Goal: Task Accomplishment & Management: Manage account settings

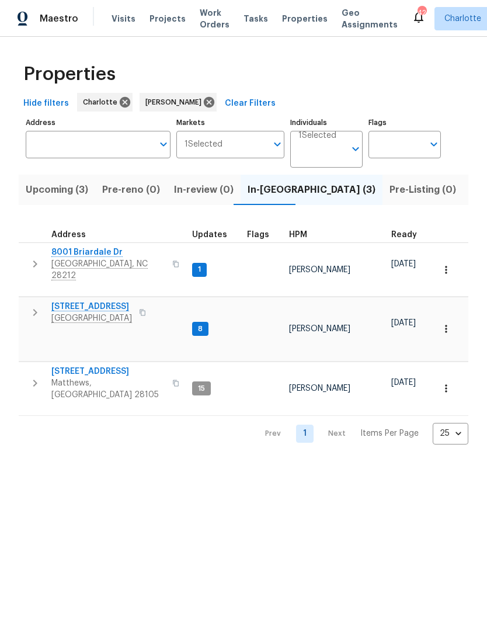
click at [470, 185] on span "Listed (24)" at bounding box center [495, 190] width 51 height 16
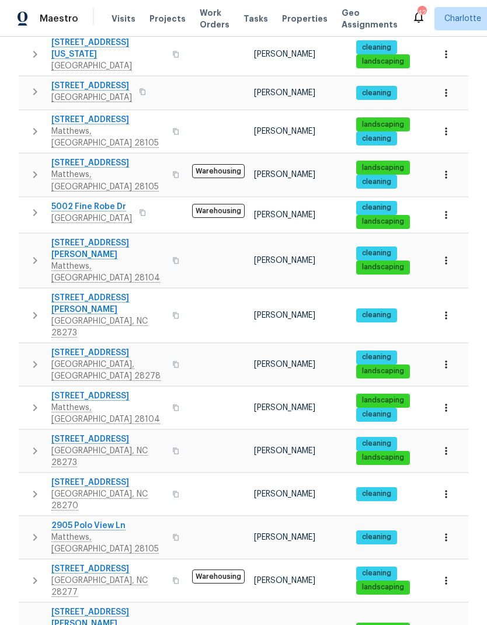
click at [113, 575] on span "[GEOGRAPHIC_DATA], NC 28277" at bounding box center [108, 586] width 114 height 23
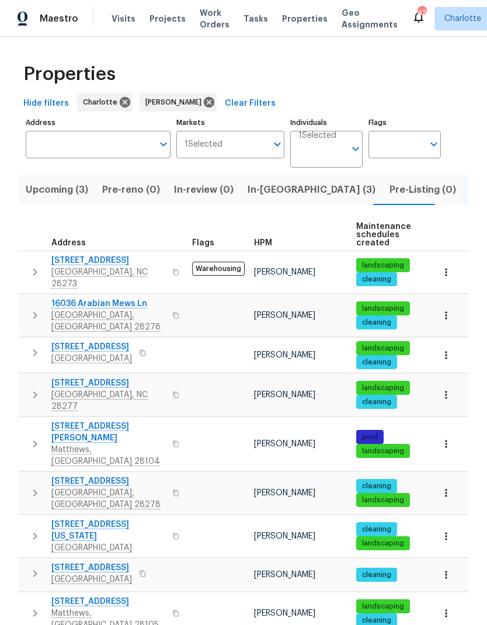
click at [272, 191] on span "In-[GEOGRAPHIC_DATA] (3)" at bounding box center [312, 190] width 128 height 16
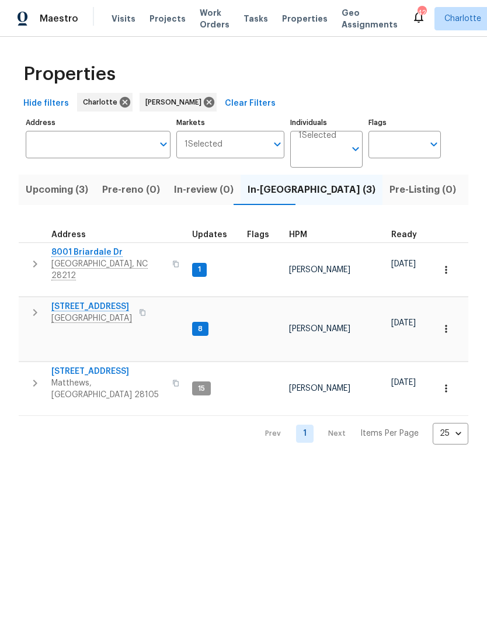
click at [37, 305] on icon "button" at bounding box center [35, 312] width 14 height 14
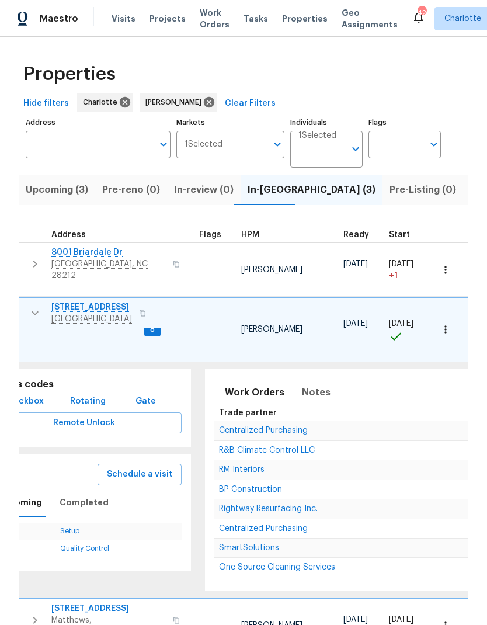
scroll to position [0, 129]
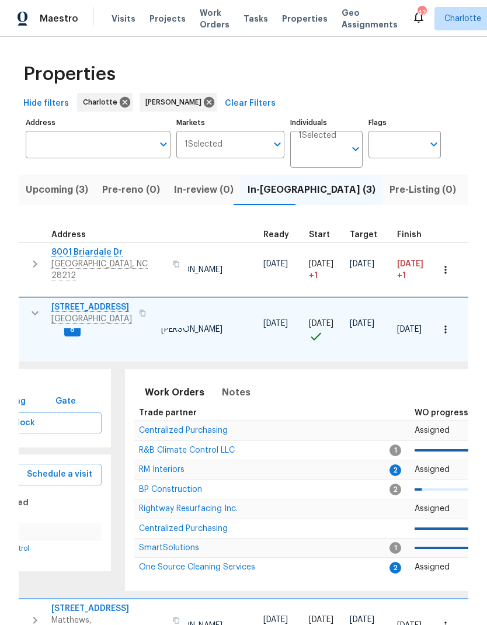
click at [175, 466] on span "RM Interiors" at bounding box center [162, 470] width 46 height 8
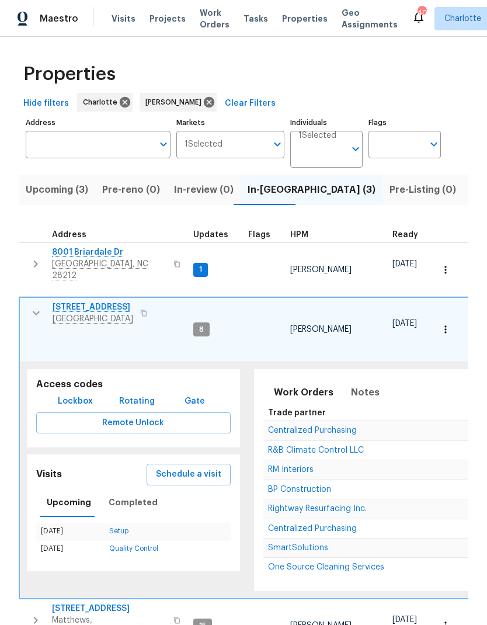
scroll to position [2, 0]
click at [33, 304] on button "button" at bounding box center [36, 312] width 23 height 23
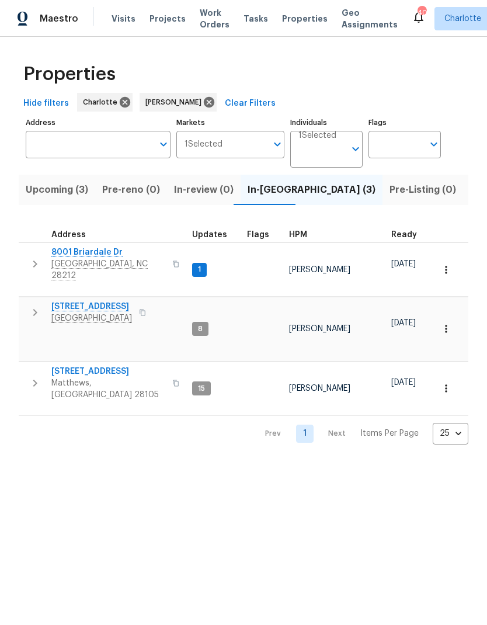
click at [30, 257] on icon "button" at bounding box center [35, 264] width 14 height 14
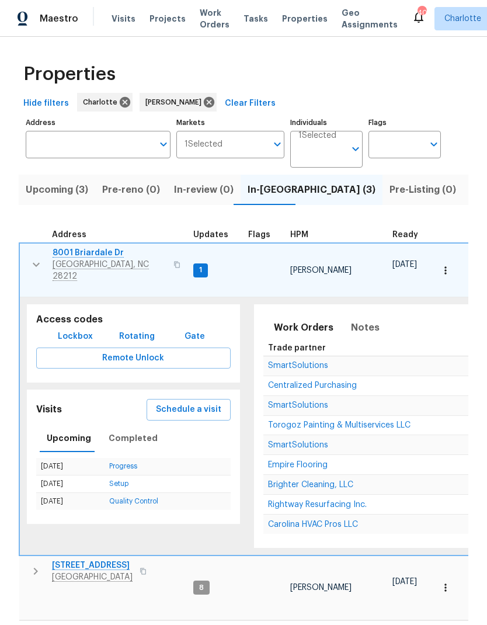
scroll to position [0, 0]
click at [318, 461] on span "Empire Flooring" at bounding box center [298, 465] width 60 height 8
click at [33, 258] on icon "button" at bounding box center [36, 265] width 14 height 14
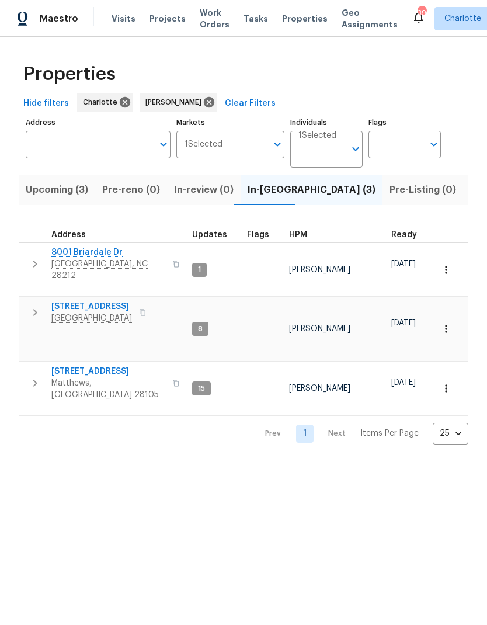
click at [65, 251] on span "8001 Briardale Dr" at bounding box center [108, 252] width 114 height 12
click at [34, 263] on icon "button" at bounding box center [35, 264] width 14 height 14
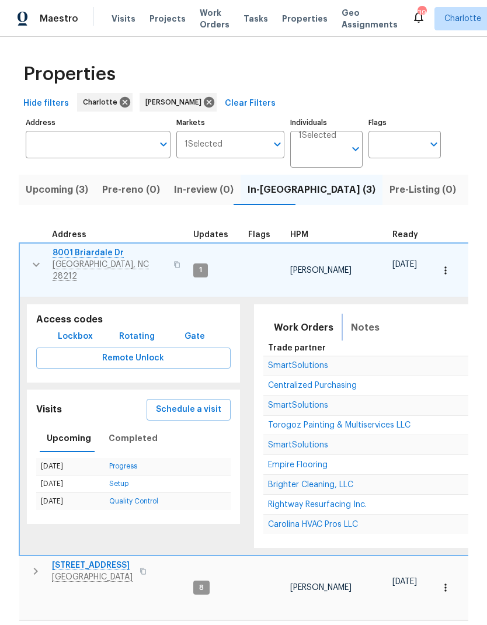
click at [361, 319] on span "Notes" at bounding box center [365, 327] width 29 height 16
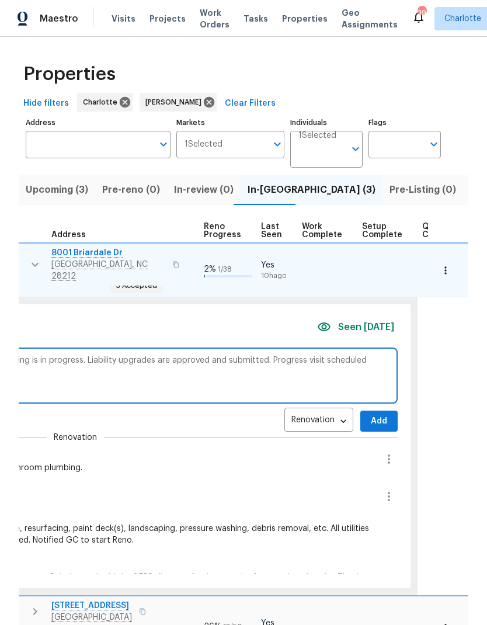
scroll to position [0, 43]
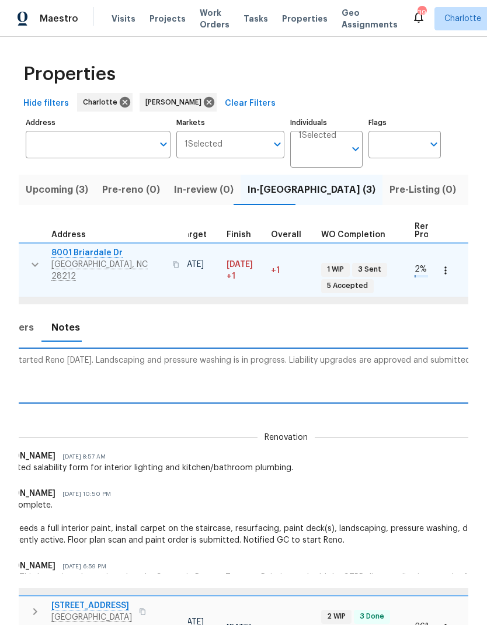
scroll to position [5, 301]
click at [307, 356] on textarea "Verified GC started Reno [DATE]. Landscaping and pressure washing is in progres…" at bounding box center [284, 375] width 635 height 39
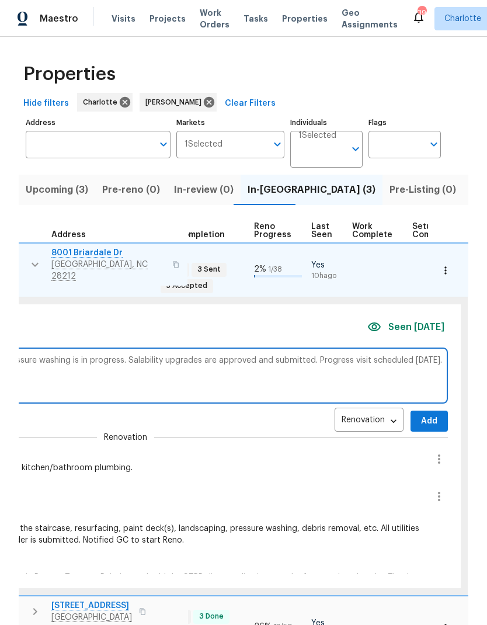
scroll to position [9, 472]
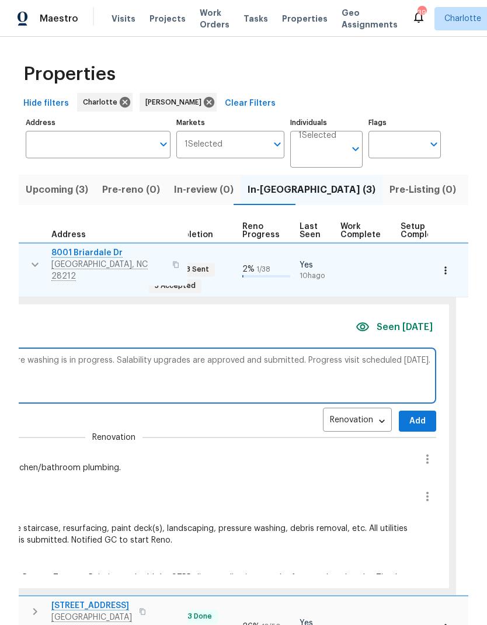
type textarea "Verified GC started Reno [DATE]. Landscaping and pressure washing is in progres…"
click at [408, 414] on span "Add" at bounding box center [417, 421] width 19 height 15
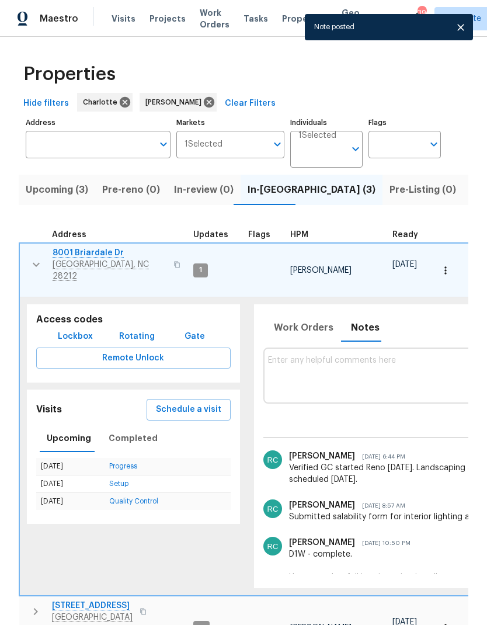
scroll to position [0, 0]
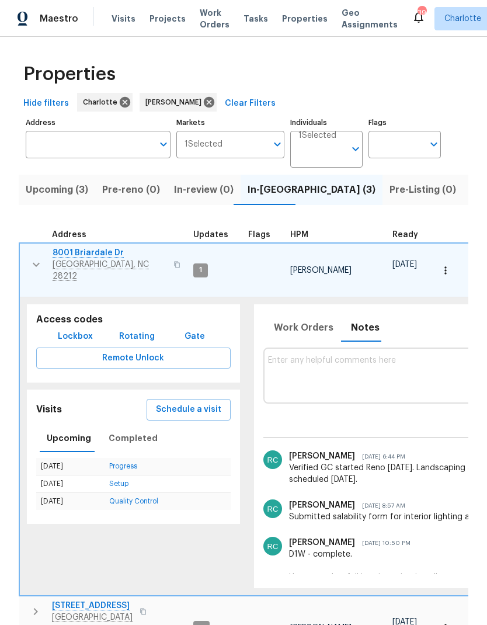
click at [39, 258] on icon "button" at bounding box center [36, 265] width 14 height 14
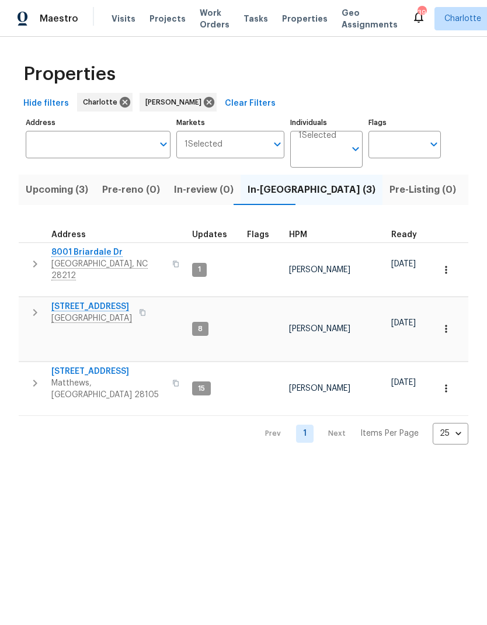
click at [32, 376] on icon "button" at bounding box center [35, 383] width 14 height 14
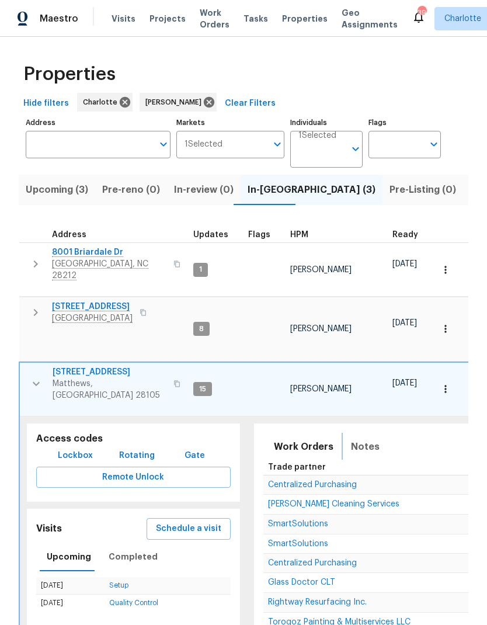
click at [369, 439] on span "Notes" at bounding box center [365, 447] width 29 height 16
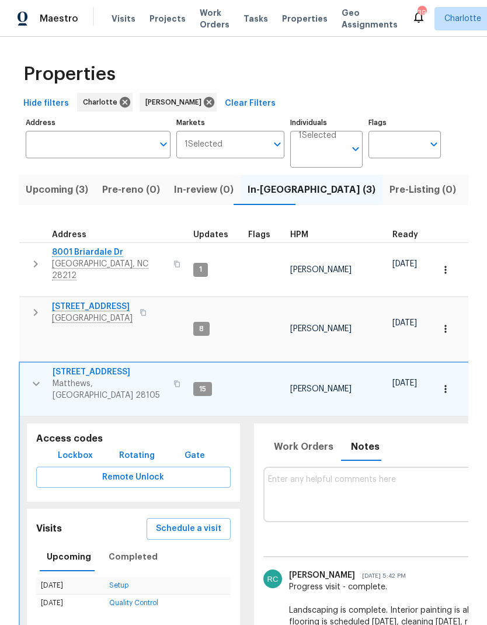
click at [28, 366] on button "button" at bounding box center [36, 383] width 23 height 35
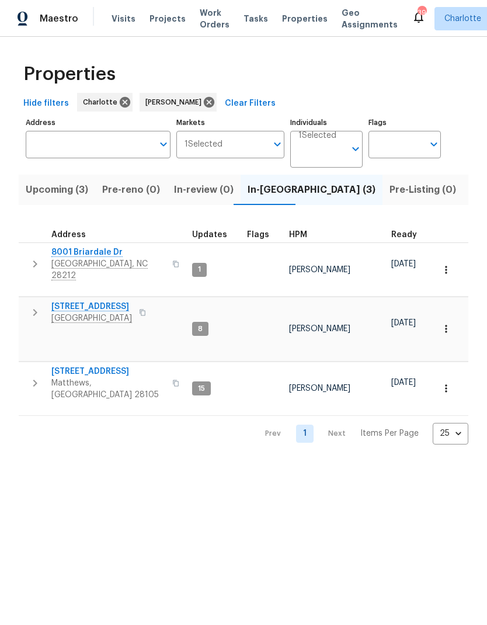
click at [30, 305] on icon "button" at bounding box center [35, 312] width 14 height 14
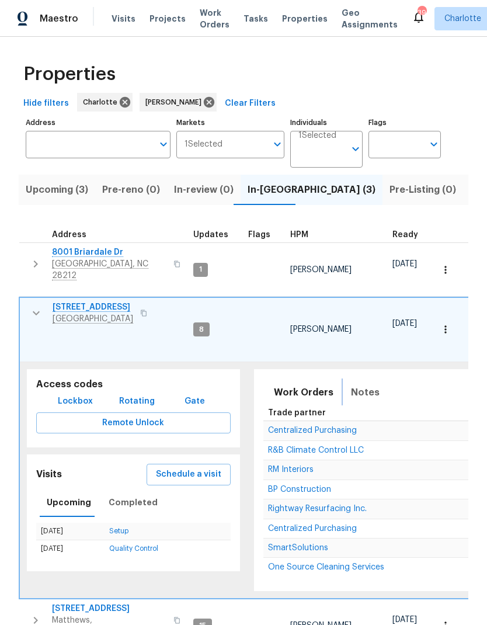
click at [360, 378] on button "Notes" at bounding box center [365, 392] width 43 height 28
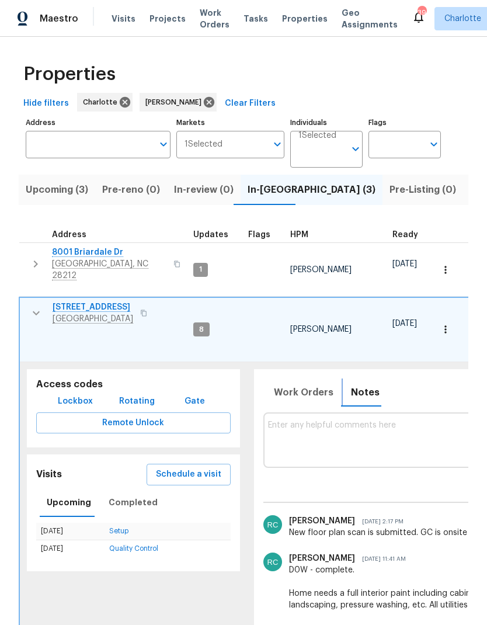
scroll to position [9, 0]
click at [69, 301] on span "[STREET_ADDRESS]" at bounding box center [93, 307] width 81 height 12
click at [27, 301] on button "button" at bounding box center [36, 312] width 23 height 23
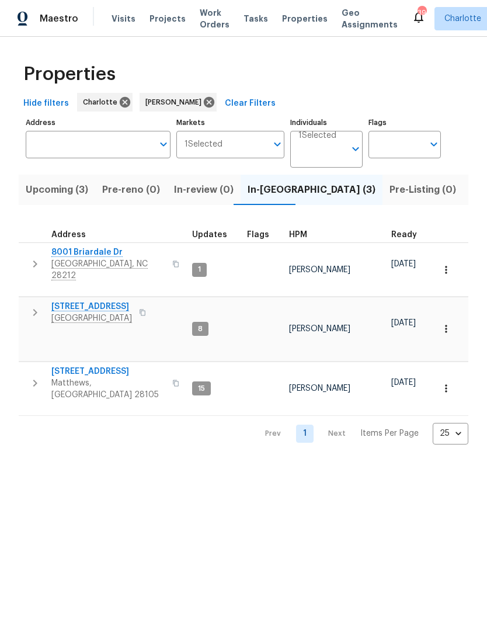
scroll to position [0, 0]
click at [33, 305] on icon "button" at bounding box center [35, 312] width 14 height 14
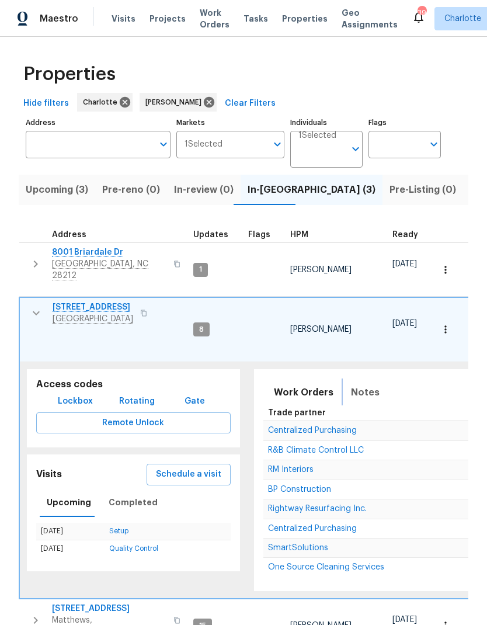
click at [364, 384] on span "Notes" at bounding box center [365, 392] width 29 height 16
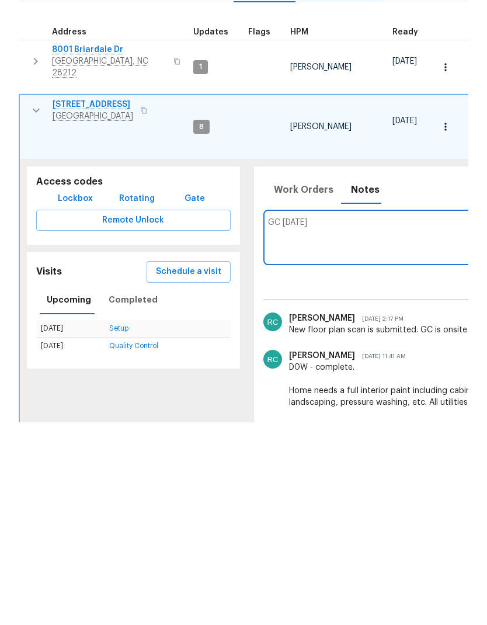
type textarea "GC"
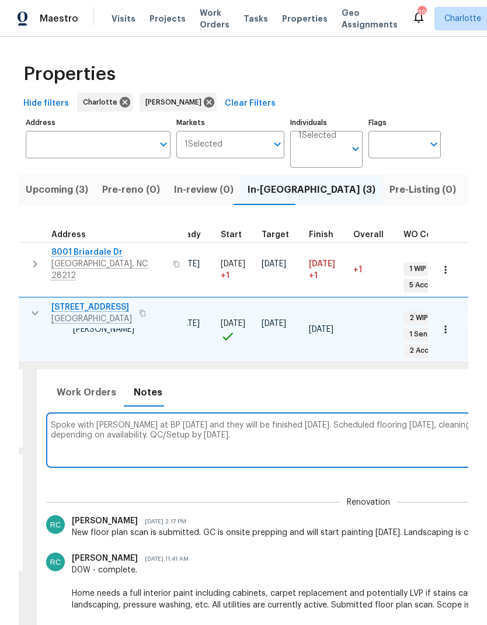
scroll to position [6, 206]
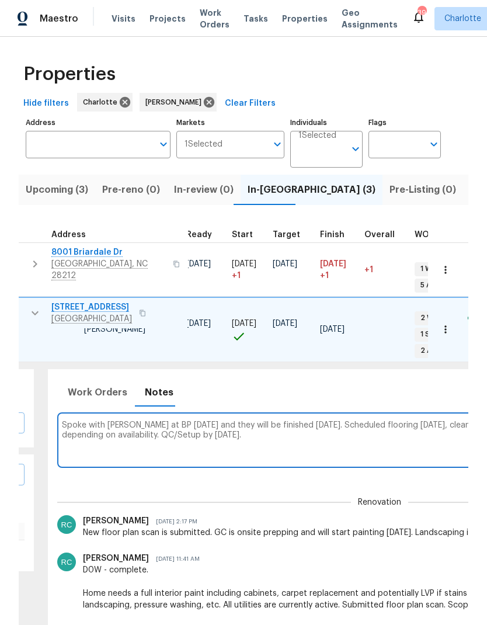
click at [221, 421] on textarea "Spoke with [PERSON_NAME] at BP [DATE] and they will be finished [DATE]. Schedul…" at bounding box center [379, 440] width 635 height 39
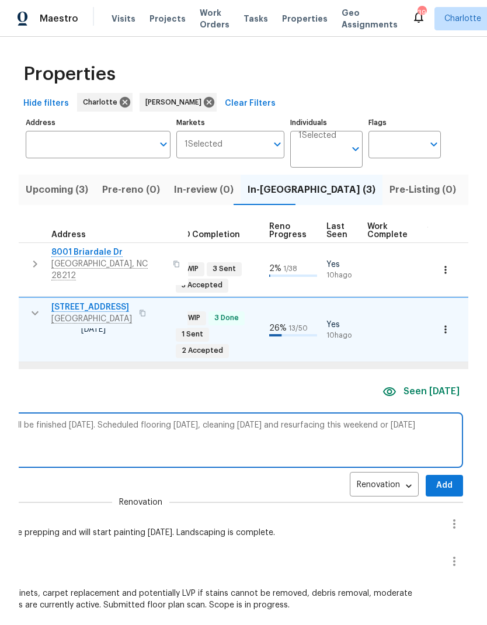
scroll to position [9, 464]
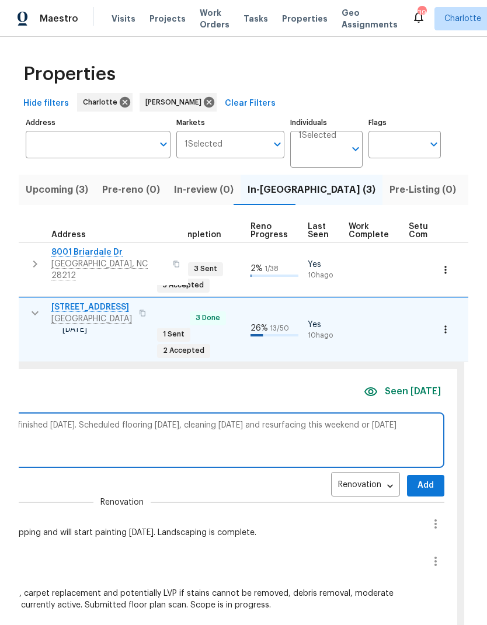
click at [398, 421] on textarea "Spoke with [PERSON_NAME] at BP [DATE] and they’ll be finished [DATE]. Scheduled…" at bounding box center [121, 440] width 635 height 39
click at [382, 421] on textarea "Spoke with [PERSON_NAME] at BP [DATE] and they’ll be finished [DATE]. Scheduled…" at bounding box center [121, 440] width 635 height 39
click at [390, 421] on textarea "Spoke with [PERSON_NAME] at BP [DATE] and they’ll be finished [DATE]. Scheduled…" at bounding box center [121, 440] width 635 height 39
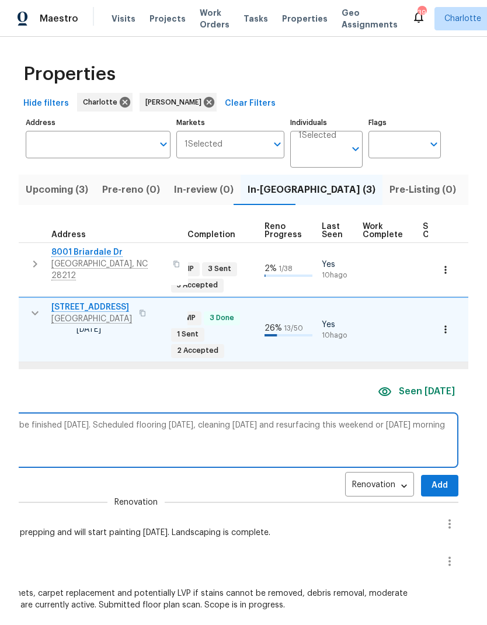
scroll to position [9, 450]
type textarea "Spoke with [PERSON_NAME] at BP [DATE] and they’ll be finished [DATE]. Scheduled…"
click at [430, 478] on span "Add" at bounding box center [439, 485] width 19 height 15
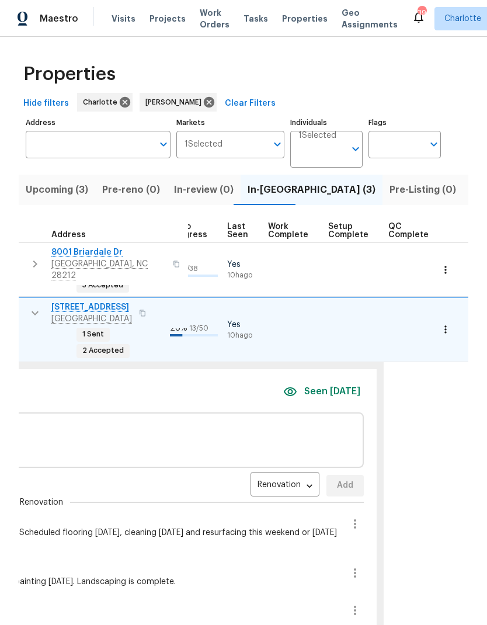
scroll to position [9, 544]
click at [348, 515] on button "button" at bounding box center [356, 524] width 18 height 18
click at [329, 459] on li "Edit message" at bounding box center [310, 456] width 81 height 19
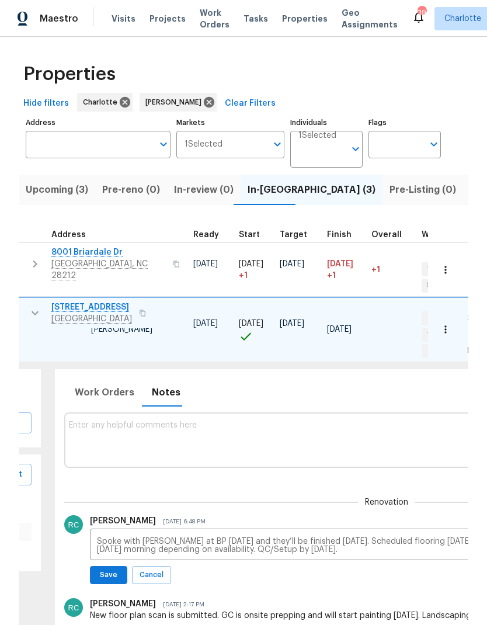
scroll to position [0, 199]
click at [101, 537] on textarea "Spoke with [PERSON_NAME] at BP [DATE] and they’ll be finished [DATE]. Scheduled…" at bounding box center [388, 545] width 581 height 16
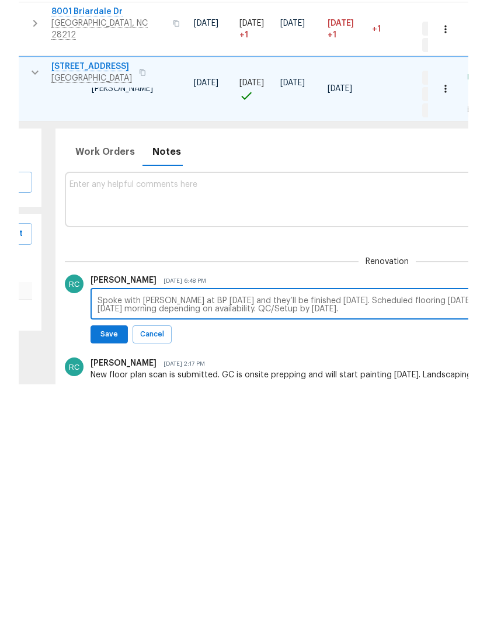
click at [98, 537] on textarea "Spoke with [PERSON_NAME] at BP [DATE] and they’ll be finished [DATE]. Scheduled…" at bounding box center [388, 545] width 581 height 16
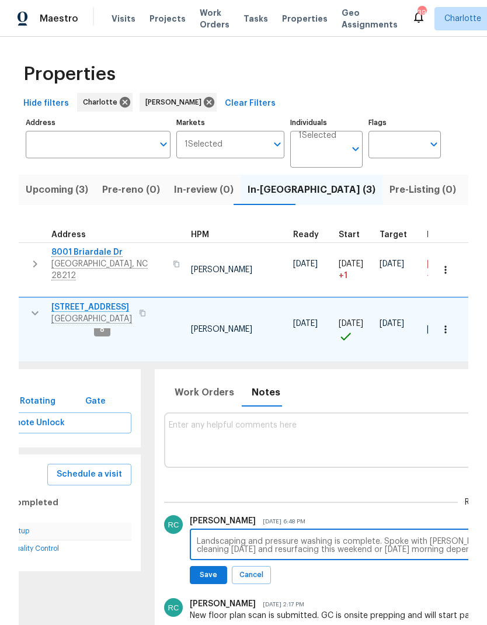
scroll to position [9, 98]
type textarea "Landscaping and pressure washing is complete. Spoke with [PERSON_NAME] at BP [D…"
click at [319, 610] on div "New floor plan scan is submitted. GC is onsite prepping and will start painting…" at bounding box center [488, 616] width 595 height 12
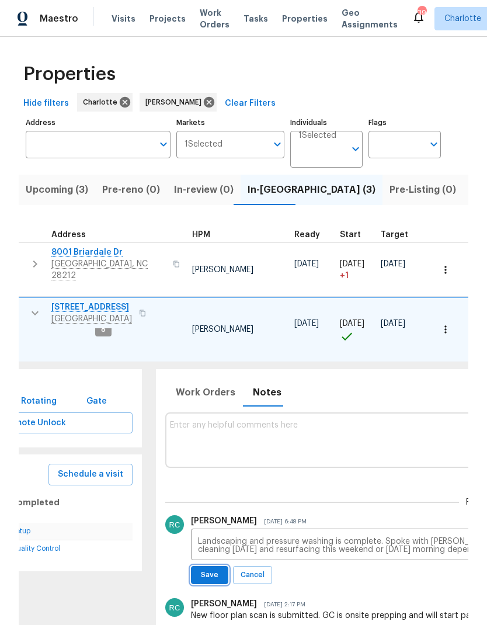
click at [208, 569] on span "Save" at bounding box center [210, 575] width 22 height 12
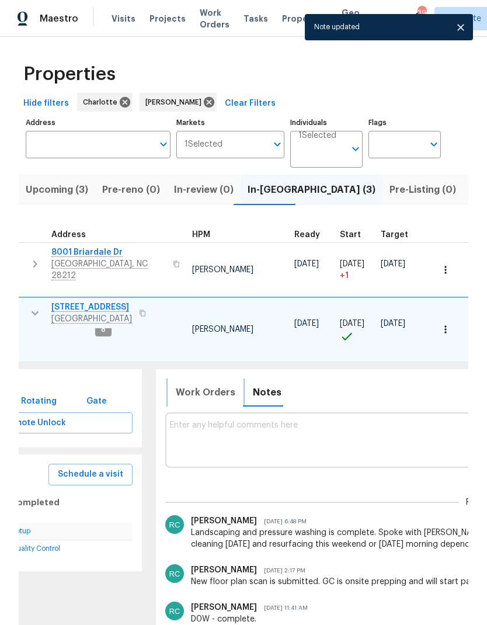
click at [206, 384] on span "Work Orders" at bounding box center [206, 392] width 60 height 16
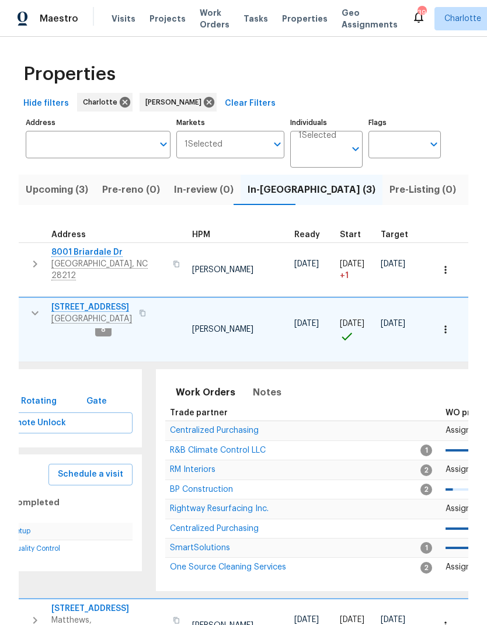
click at [380, 378] on div "Work Orders Notes Seen [DATE]" at bounding box center [489, 391] width 648 height 27
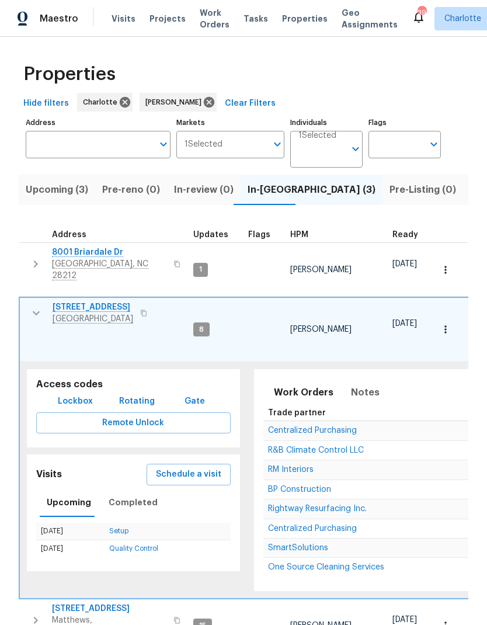
scroll to position [0, 0]
click at [109, 313] on span "[GEOGRAPHIC_DATA]" at bounding box center [93, 319] width 81 height 12
click at [33, 311] on icon "button" at bounding box center [36, 313] width 7 height 4
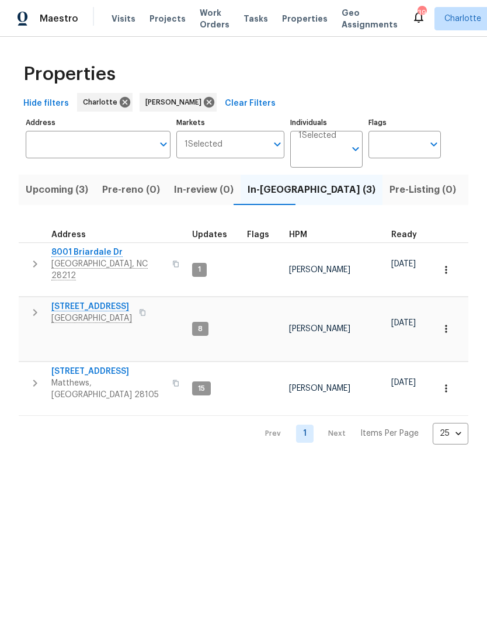
click at [389, 463] on html "Maestro Visits Projects Work Orders Tasks Properties Geo Assignments 39 [PERSON…" at bounding box center [243, 231] width 487 height 463
click at [470, 197] on span "Listed (24)" at bounding box center [495, 190] width 51 height 16
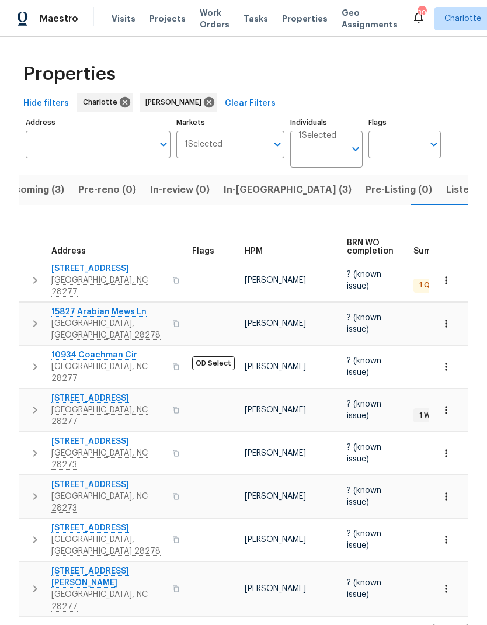
click at [250, 194] on span "In-[GEOGRAPHIC_DATA] (3)" at bounding box center [288, 190] width 128 height 16
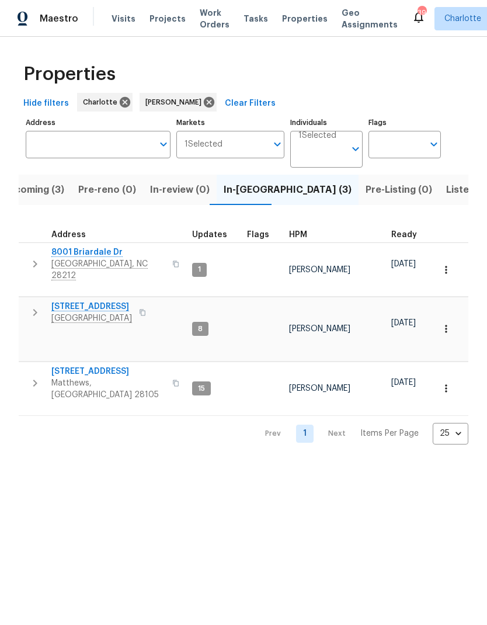
click at [40, 194] on span "Upcoming (3)" at bounding box center [33, 190] width 62 height 16
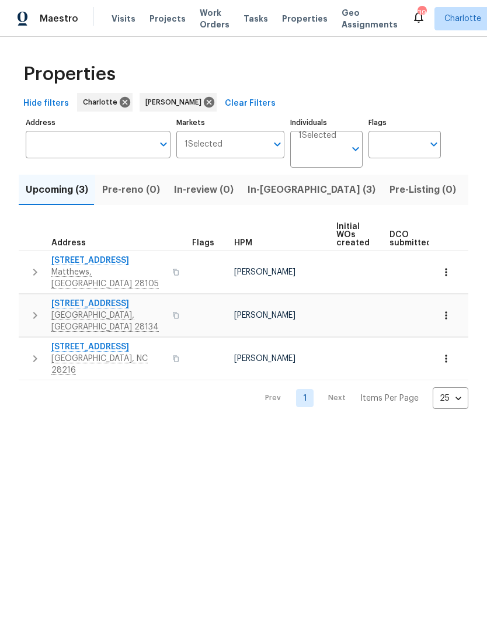
click at [270, 190] on span "In-[GEOGRAPHIC_DATA] (3)" at bounding box center [312, 190] width 128 height 16
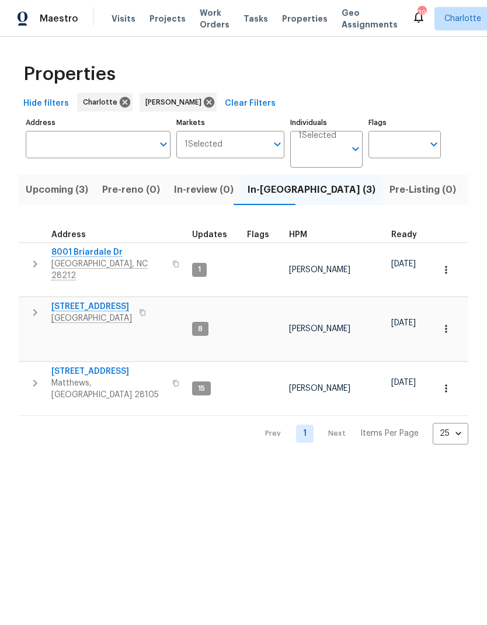
click at [470, 197] on span "Listed (24)" at bounding box center [495, 190] width 51 height 16
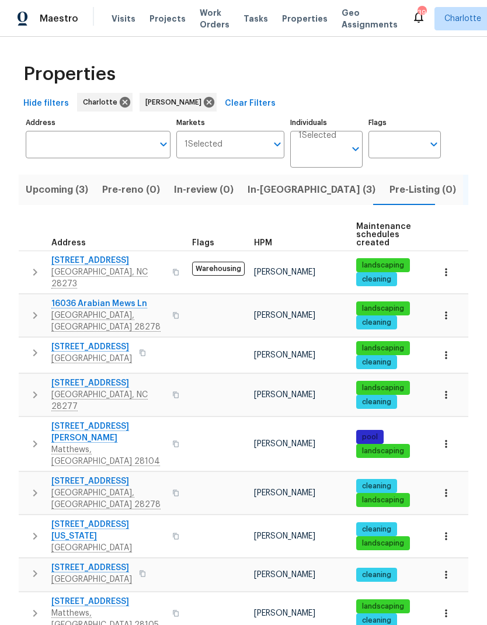
click at [446, 533] on icon "button" at bounding box center [446, 537] width 2 height 8
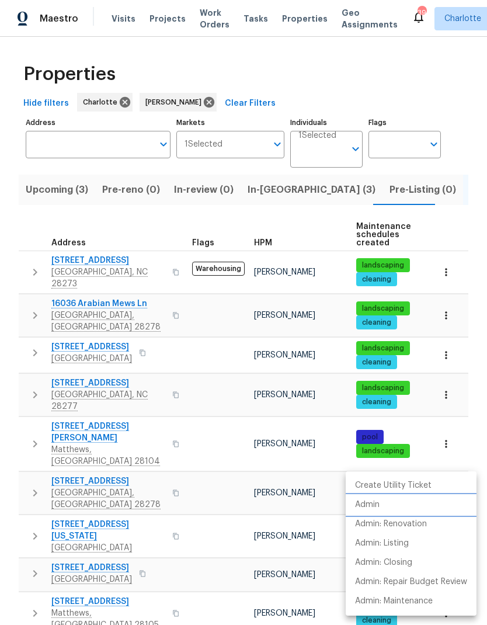
click at [377, 504] on p "Admin" at bounding box center [367, 505] width 25 height 12
click at [459, 1] on div at bounding box center [243, 312] width 487 height 625
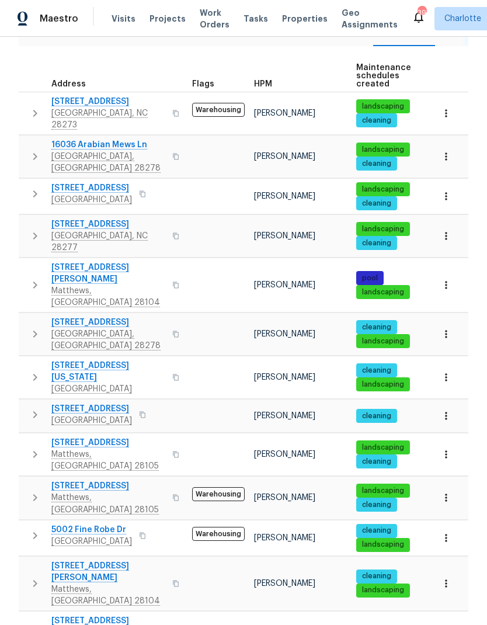
scroll to position [158, 0]
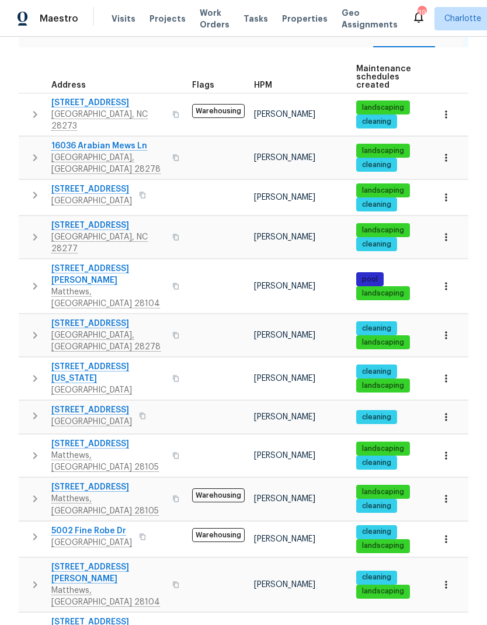
click at [29, 371] on icon "button" at bounding box center [35, 378] width 14 height 14
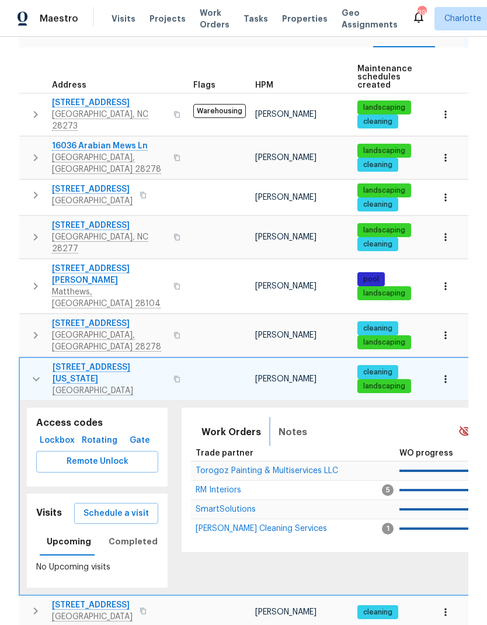
click at [296, 424] on span "Notes" at bounding box center [293, 432] width 29 height 16
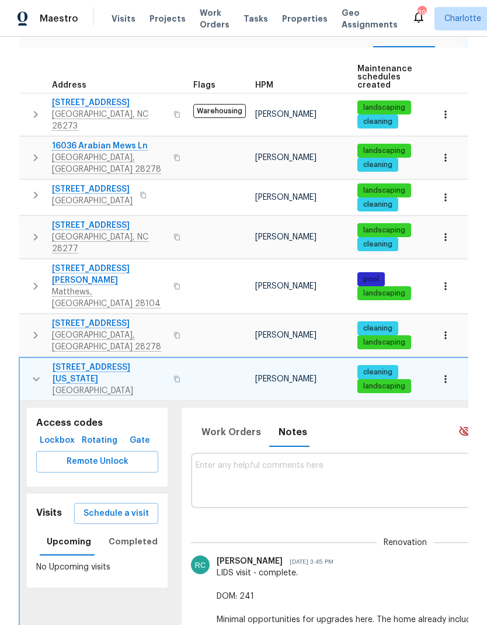
click at [292, 461] on textarea at bounding box center [405, 480] width 419 height 39
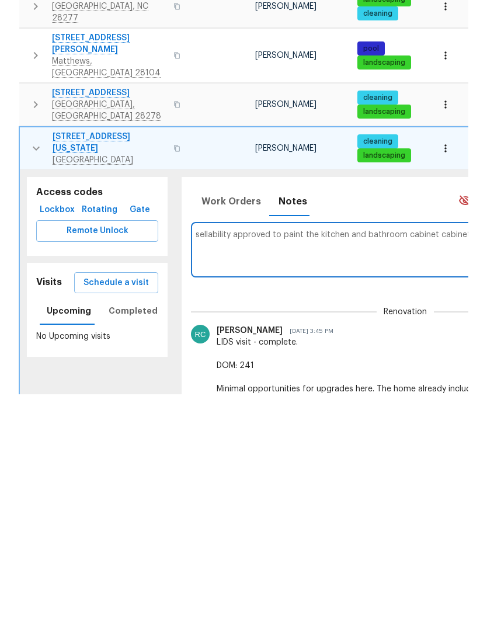
scroll to position [0, 171]
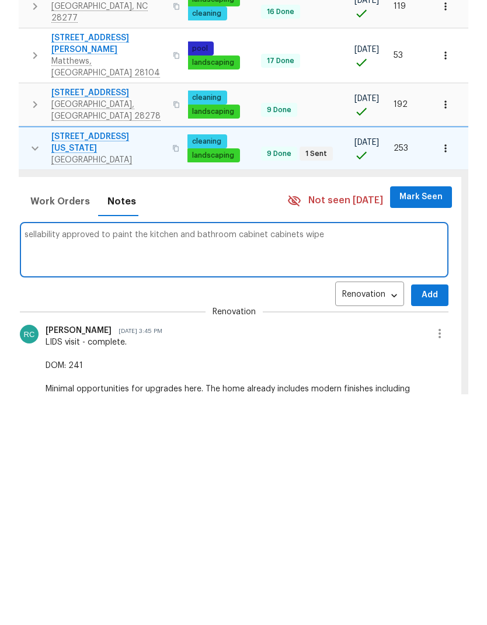
type textarea "sellability approved to paint the kitchen and bathroom cabinets wiped"
type textarea "Access"
click at [61, 461] on textarea "Sellability upgrades approved to paint the kitchen and bathroom cabinets white." at bounding box center [234, 480] width 419 height 39
click at [355, 461] on textarea "Salability upgrades approved to paint the kitchen and bathroom cabinets white." at bounding box center [234, 480] width 419 height 39
click at [67, 461] on textarea "Salability upgrades approved to paint the kitchen and bathroom cabinets white. …" at bounding box center [234, 480] width 419 height 39
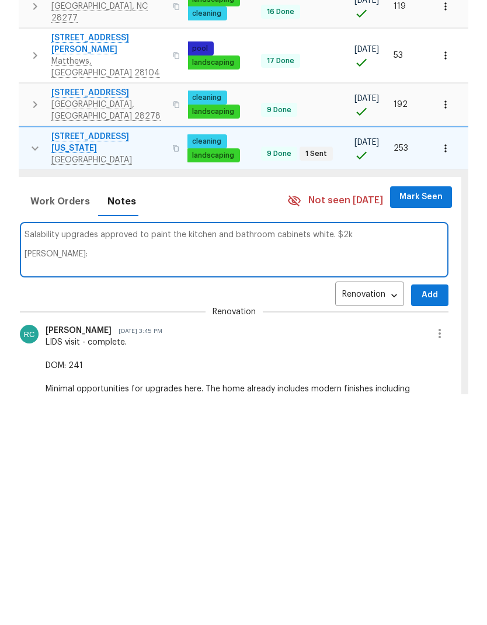
paste textarea "[URL][DOMAIN_NAME]"
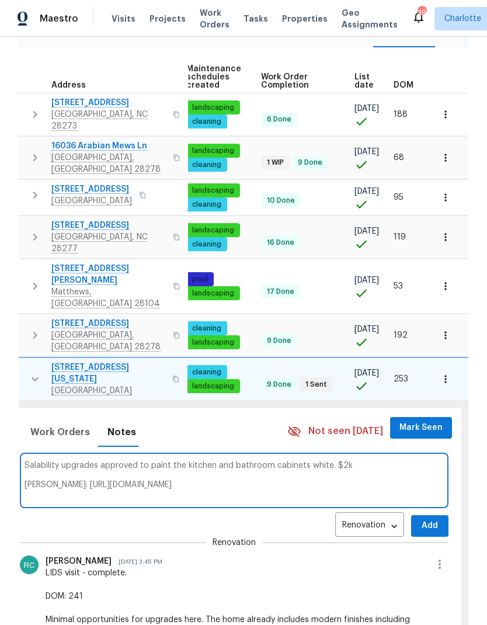
click at [99, 461] on textarea "Salability upgrades approved to paint the kitchen and bathroom cabinets white. …" at bounding box center [234, 480] width 419 height 39
type textarea "Salability upgrade approved to paint the kitchen and bathroom cabinets white. $…"
click at [433, 519] on span "Add" at bounding box center [430, 526] width 19 height 15
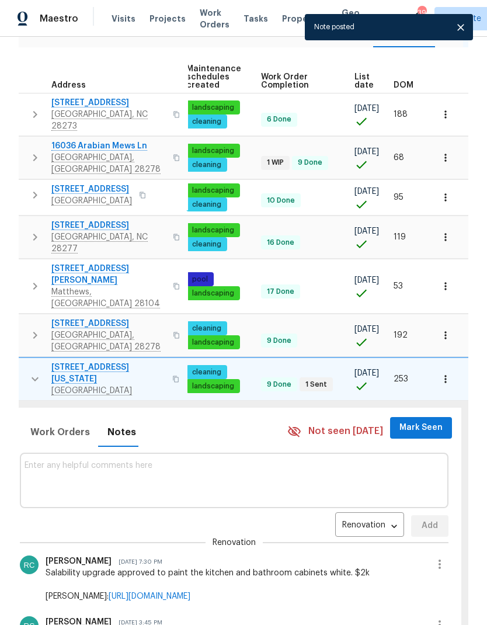
click at [438, 421] on span "Mark Seen" at bounding box center [421, 428] width 43 height 15
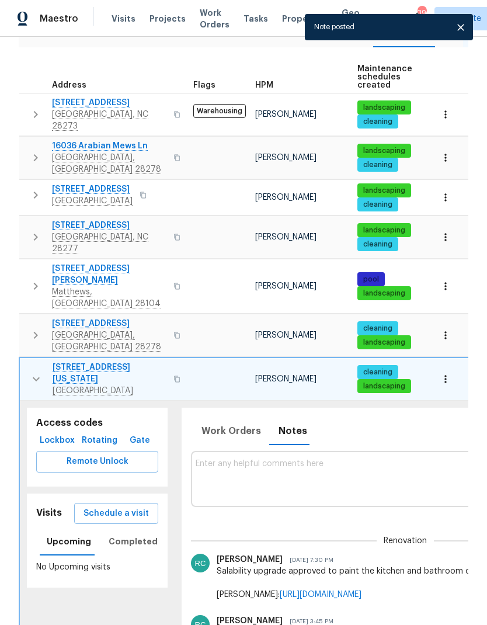
scroll to position [0, 0]
click at [39, 372] on icon "button" at bounding box center [36, 379] width 14 height 14
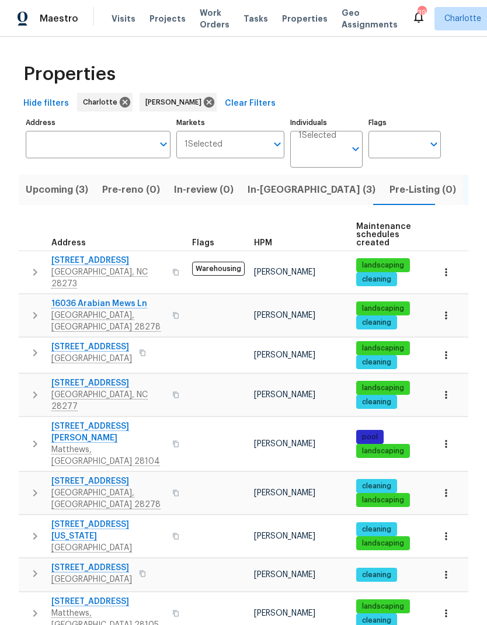
click at [276, 182] on span "In-[GEOGRAPHIC_DATA] (3)" at bounding box center [312, 190] width 128 height 16
